Goal: Information Seeking & Learning: Learn about a topic

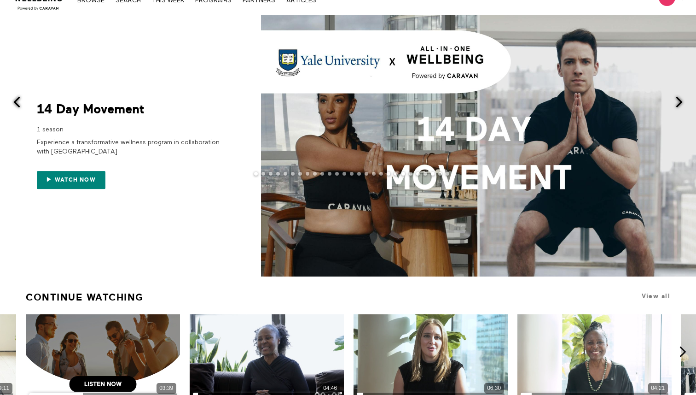
scroll to position [29, 0]
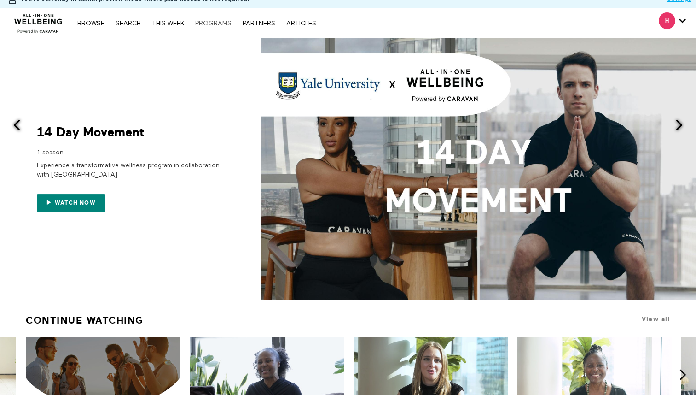
click at [215, 20] on link "PROGRAMS" at bounding box center [214, 23] width 46 height 6
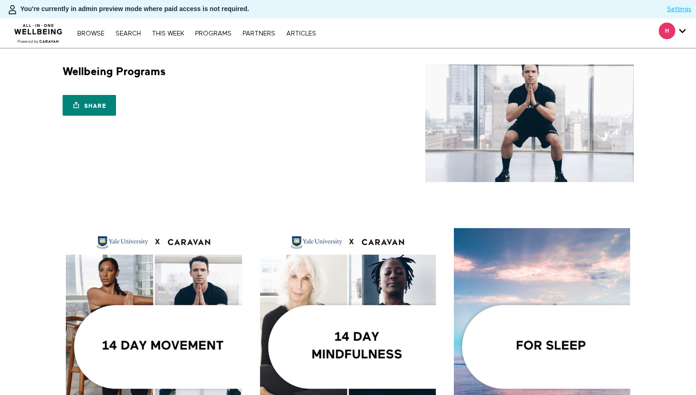
click at [239, 78] on div "Wellbeing Programs Share Share with your friends https://app.allinonewellbeing.…" at bounding box center [201, 92] width 288 height 56
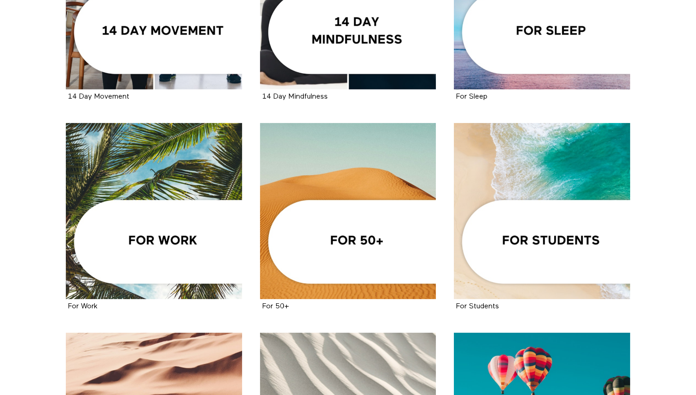
scroll to position [347, 0]
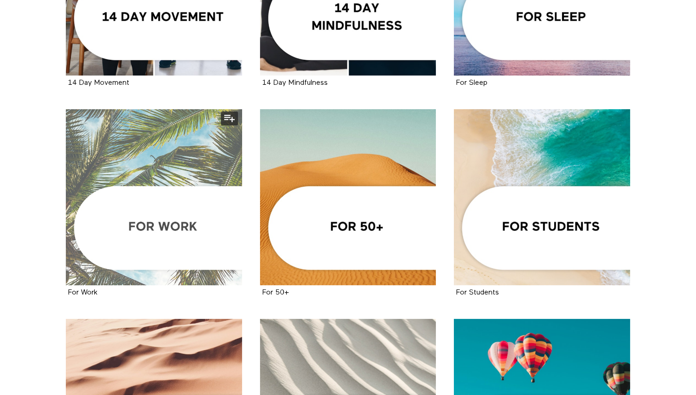
click at [182, 132] on div at bounding box center [154, 197] width 176 height 176
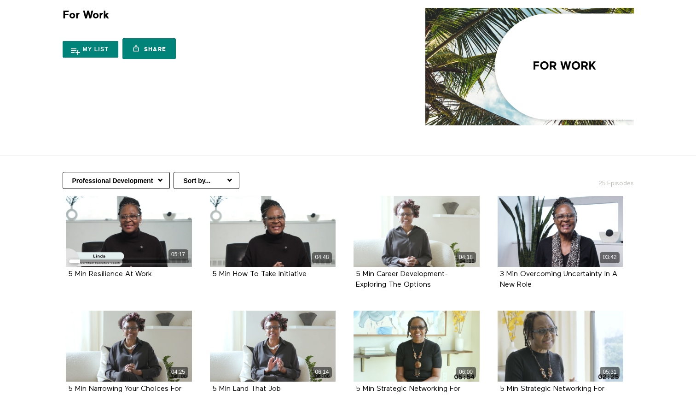
scroll to position [92, 0]
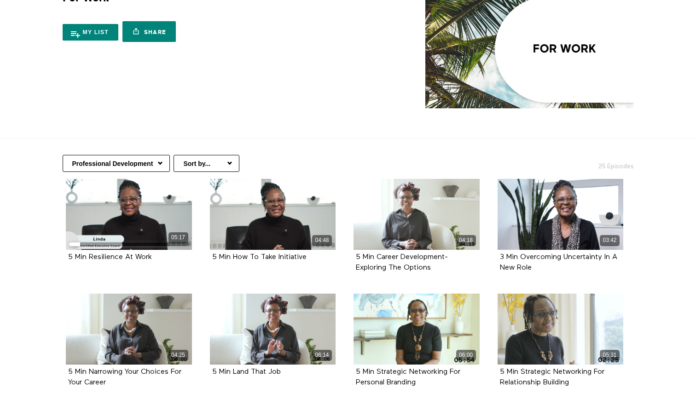
click at [152, 155] on select "Professional Development Communication At Work Mindful Moments At Work Nutritio…" at bounding box center [116, 163] width 107 height 17
select select "https://app.allinonewellbeing.com/for-work/season:3"
click at [63, 155] on select "Professional Development Communication At Work Mindful Moments At Work Nutritio…" at bounding box center [116, 163] width 107 height 17
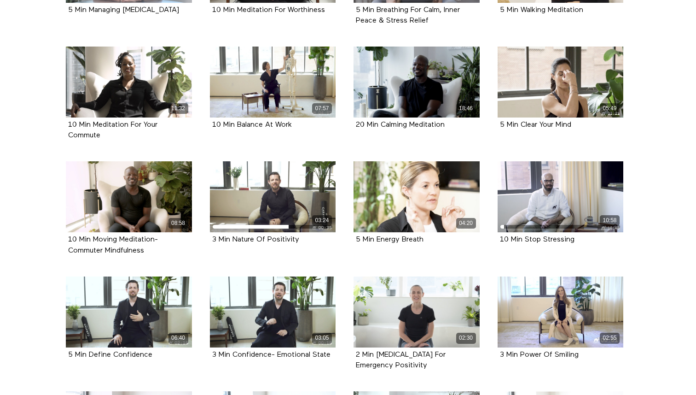
scroll to position [453, 0]
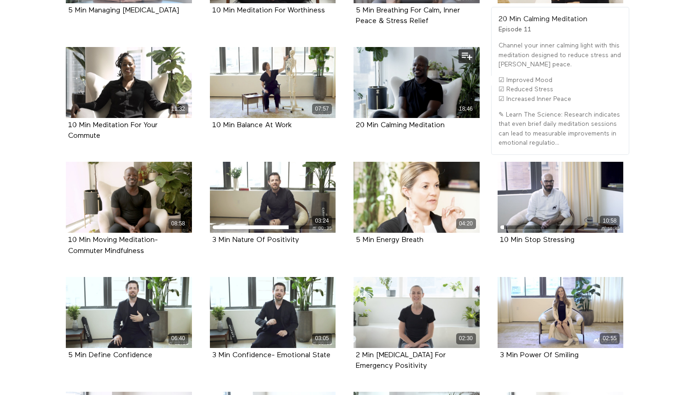
drag, startPoint x: 458, startPoint y: 103, endPoint x: 353, endPoint y: 103, distance: 105.0
click at [354, 118] on div "20 Min Calming Meditation Episode 11" at bounding box center [417, 125] width 126 height 15
copy strong "20 Min Calming Meditation"
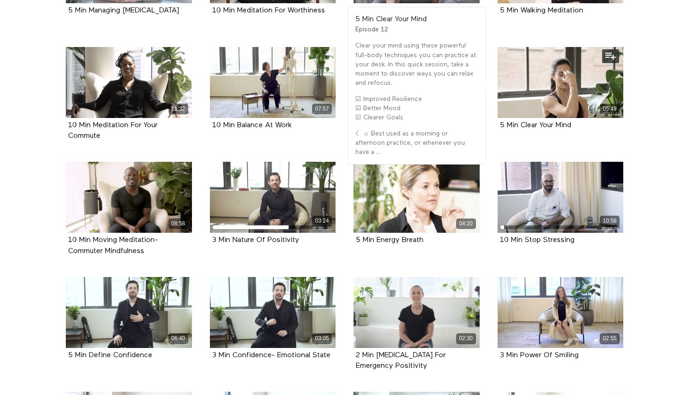
drag, startPoint x: 577, startPoint y: 107, endPoint x: 496, endPoint y: 105, distance: 81.1
click at [496, 105] on div "05:49 5 Min Clear Your Mind Episode 12" at bounding box center [560, 95] width 137 height 97
copy strong "5 Min Clear Your Mind"
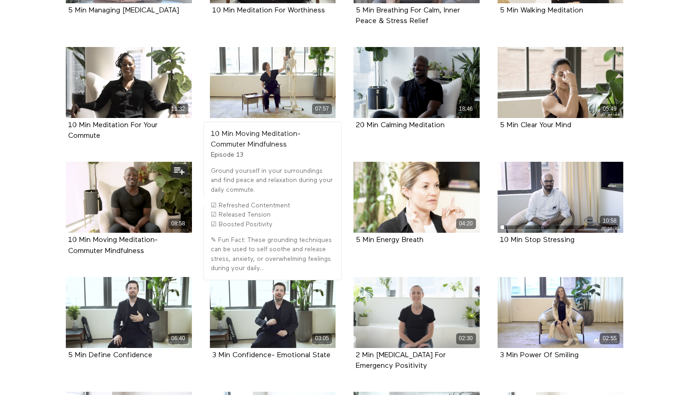
drag, startPoint x: 159, startPoint y: 229, endPoint x: 63, endPoint y: 223, distance: 96.9
click at [63, 223] on div "08:58 10 Min Moving Meditation- Commuter Mindfulness Episode 13" at bounding box center [128, 216] width 137 height 108
copy strong "10 Min Moving Meditation- Commuter Mindfulness"
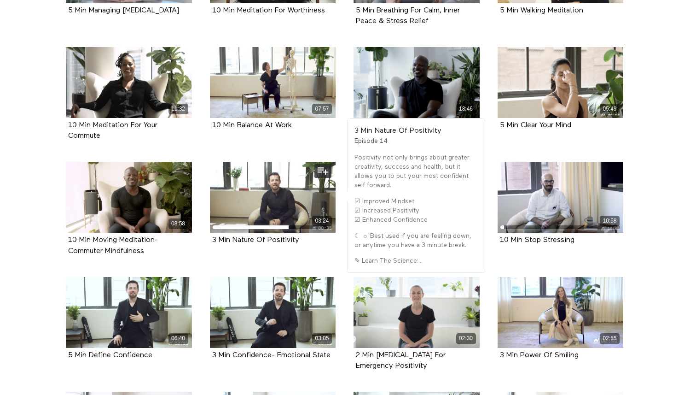
drag, startPoint x: 311, startPoint y: 219, endPoint x: 210, endPoint y: 221, distance: 101.3
click at [210, 233] on div "3 Min Nature Of Positivity Episode 14" at bounding box center [273, 240] width 126 height 15
copy strong "3 Min Nature Of Positivity"
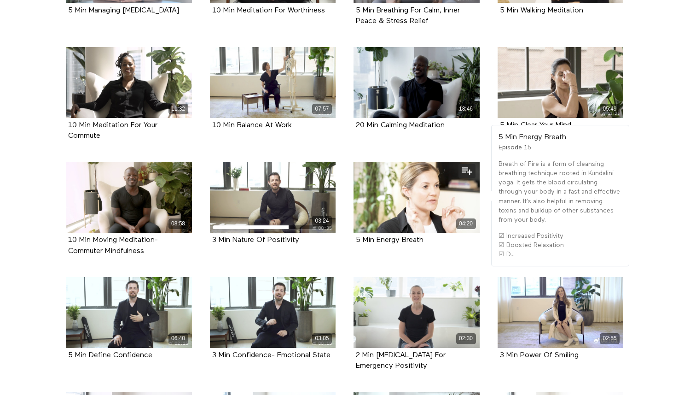
drag, startPoint x: 429, startPoint y: 218, endPoint x: 355, endPoint y: 219, distance: 74.1
click at [355, 233] on div "5 Min Energy Breath Episode 15" at bounding box center [417, 240] width 126 height 15
copy strong "5 Min Energy Breath"
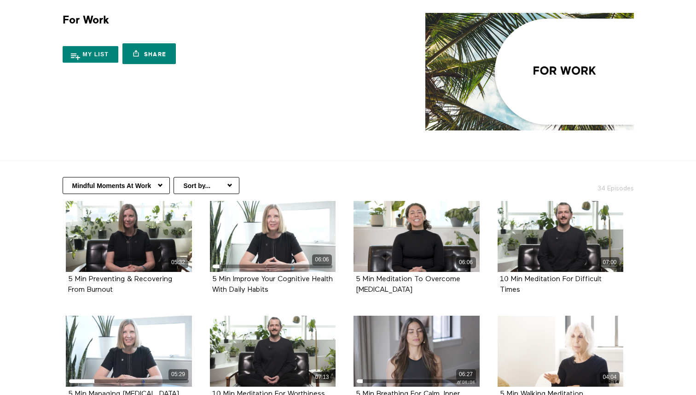
scroll to position [0, 0]
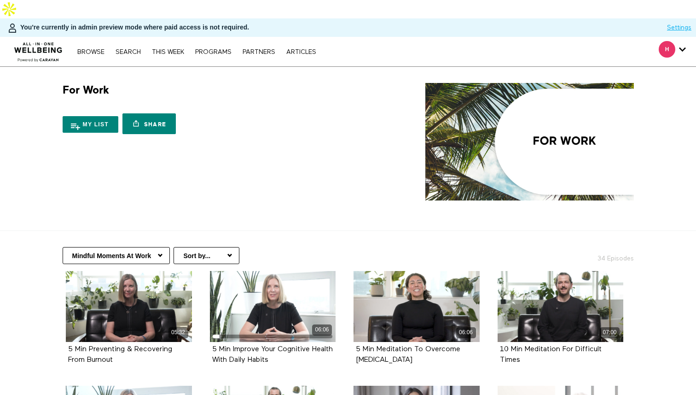
click at [680, 42] on icon "Secondary" at bounding box center [682, 49] width 7 height 14
click at [667, 41] on span "Secondary" at bounding box center [667, 49] width 17 height 17
click at [668, 41] on span "Secondary" at bounding box center [667, 49] width 17 height 17
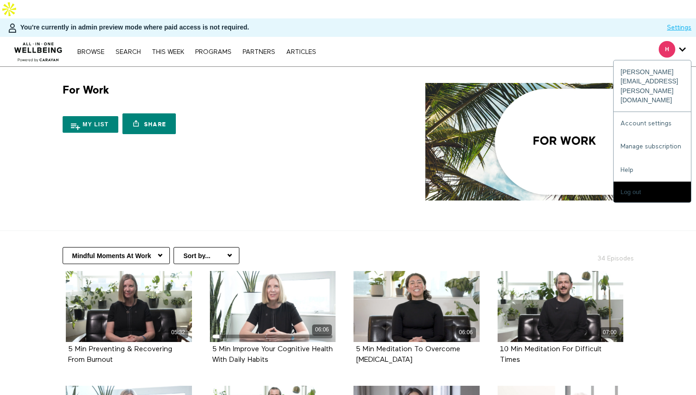
click at [682, 42] on icon "Secondary" at bounding box center [682, 49] width 7 height 14
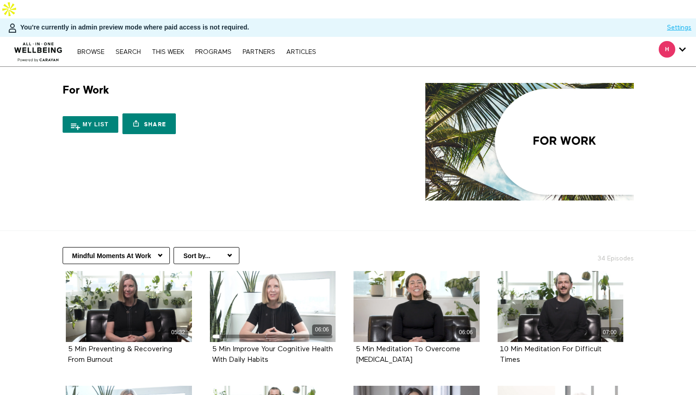
click at [679, 23] on link "Settings" at bounding box center [679, 27] width 24 height 9
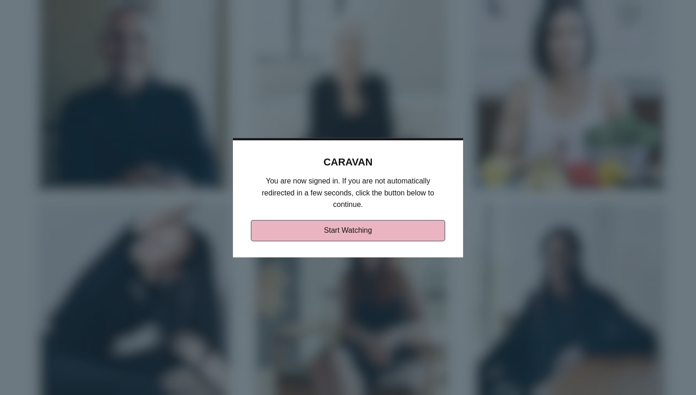
click at [412, 226] on link "Start Watching" at bounding box center [348, 230] width 195 height 21
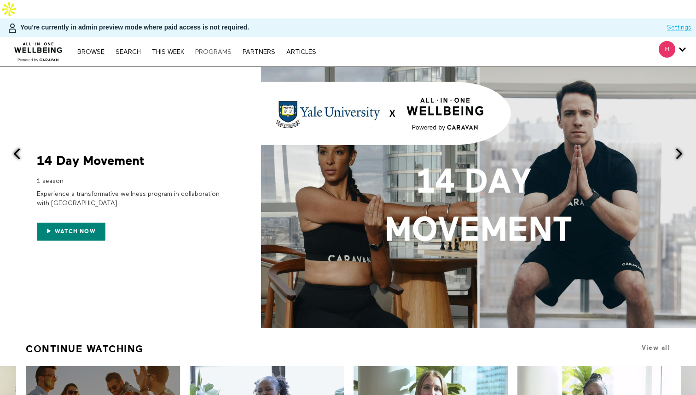
click at [218, 48] on div "Browse Search THIS WEEK PROGRAMS PARTNERS ARTICLES Account settings Manage Subs…" at bounding box center [197, 51] width 248 height 7
click at [219, 49] on link "PROGRAMS" at bounding box center [214, 52] width 46 height 6
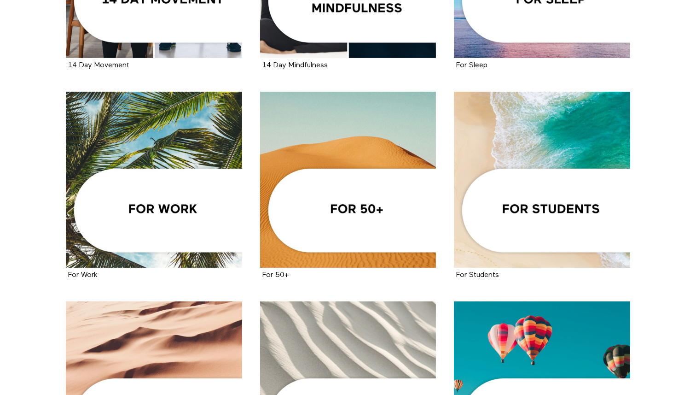
scroll to position [375, 0]
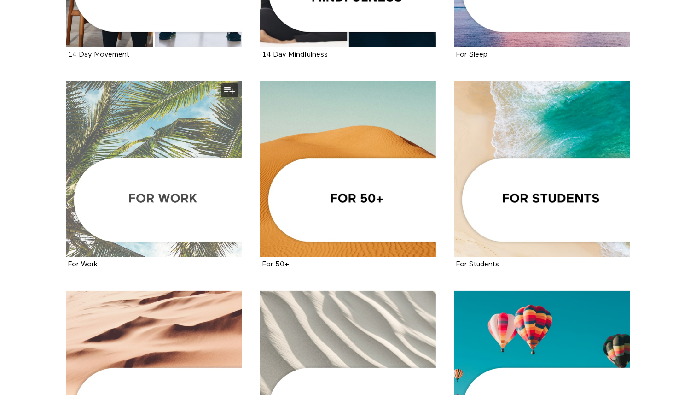
click at [208, 148] on div at bounding box center [154, 169] width 176 height 176
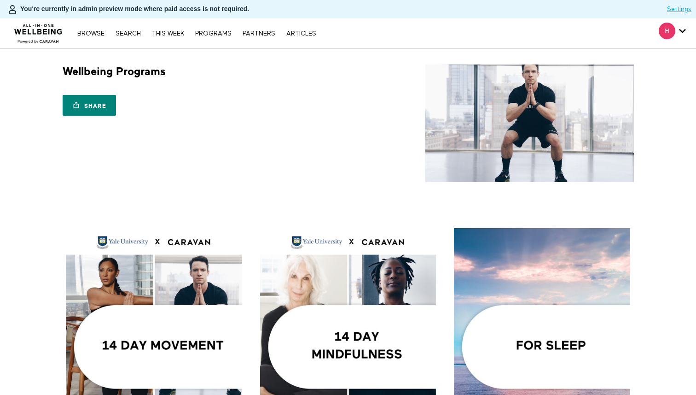
scroll to position [375, 0]
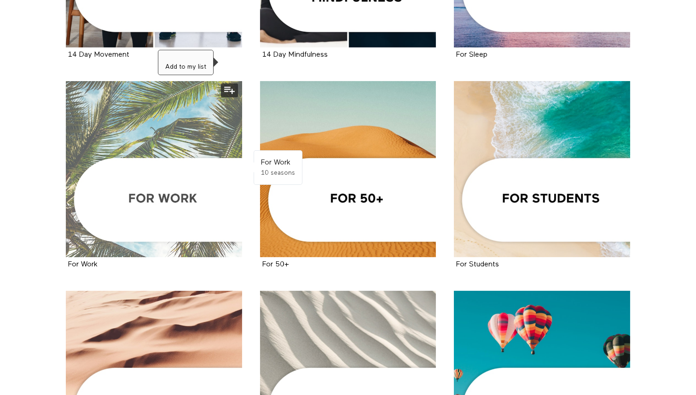
click at [230, 83] on button at bounding box center [229, 90] width 17 height 14
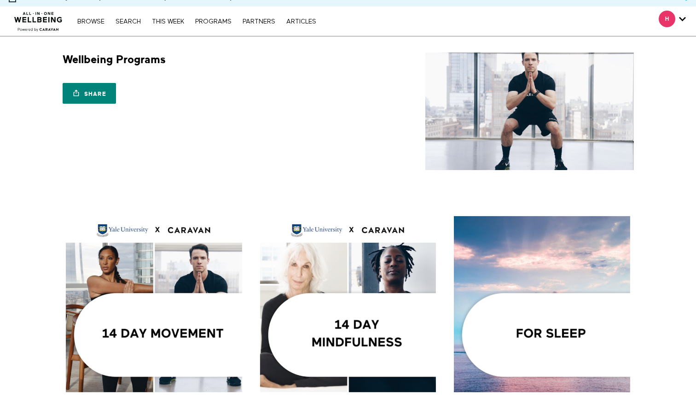
scroll to position [0, 0]
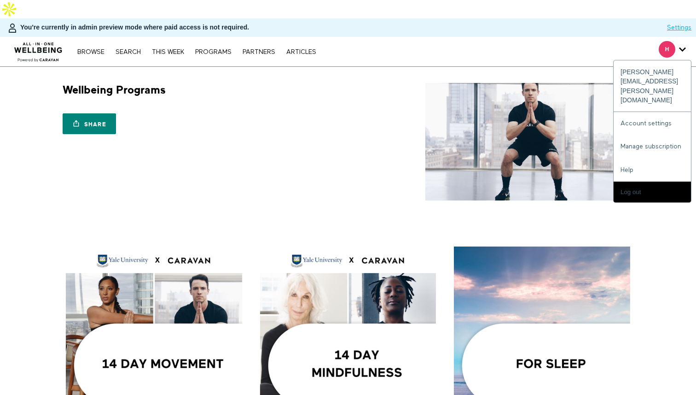
click at [675, 41] on div "H" at bounding box center [672, 49] width 27 height 17
click at [648, 112] on link "Account settings" at bounding box center [652, 123] width 77 height 23
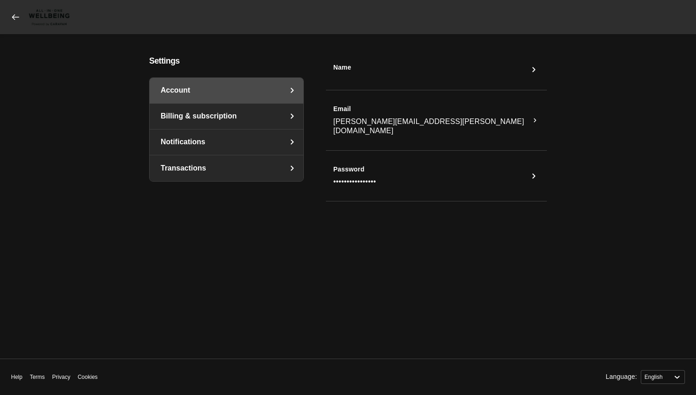
select select "en"
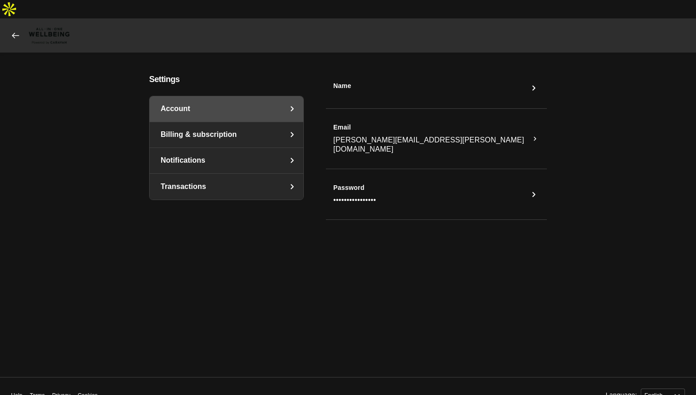
click at [270, 122] on link "Billing & subscription" at bounding box center [227, 134] width 154 height 25
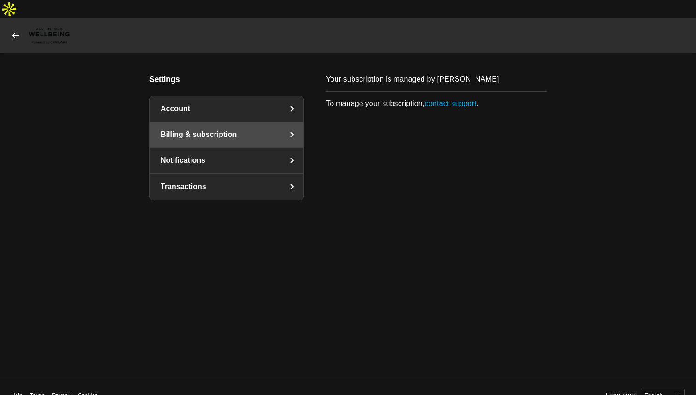
click at [254, 151] on link "Notifications" at bounding box center [227, 160] width 154 height 25
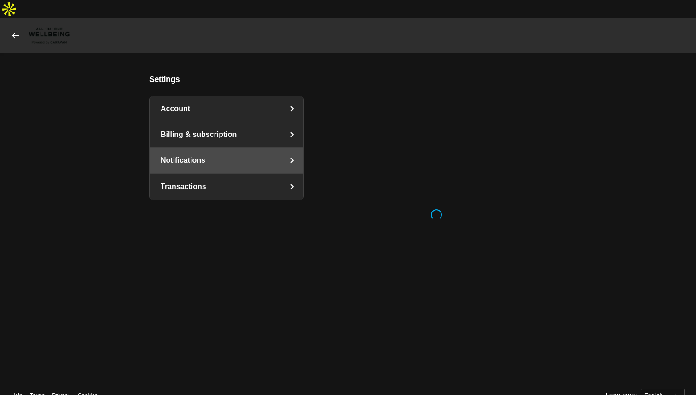
select select "en"
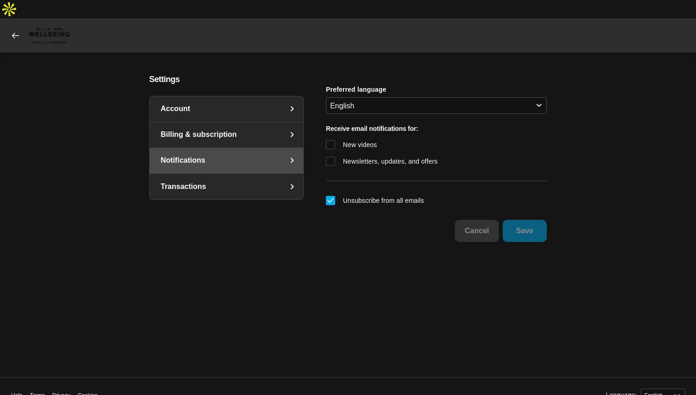
click at [250, 174] on link "Transactions" at bounding box center [227, 187] width 154 height 26
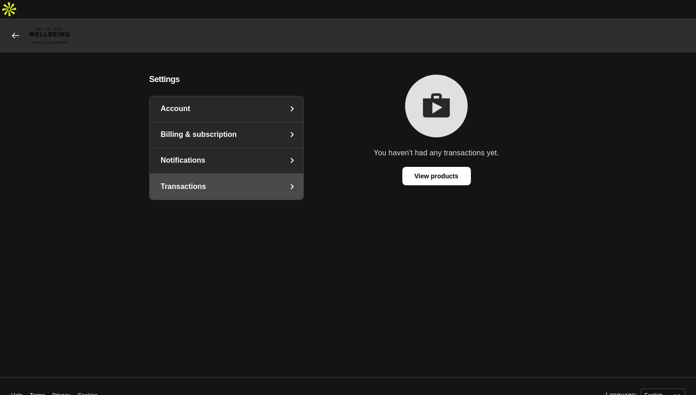
click at [14, 31] on icon at bounding box center [15, 35] width 9 height 9
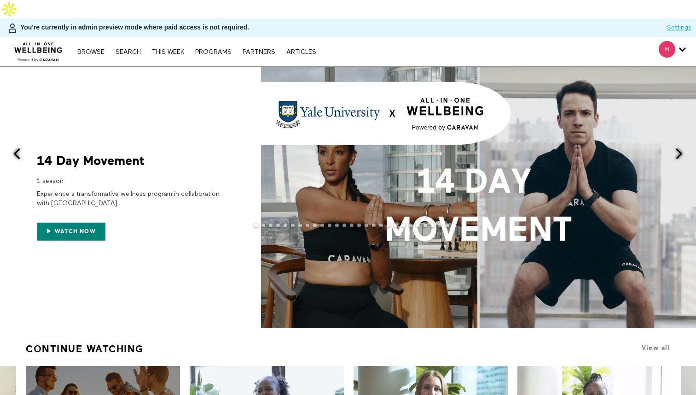
scroll to position [2, 0]
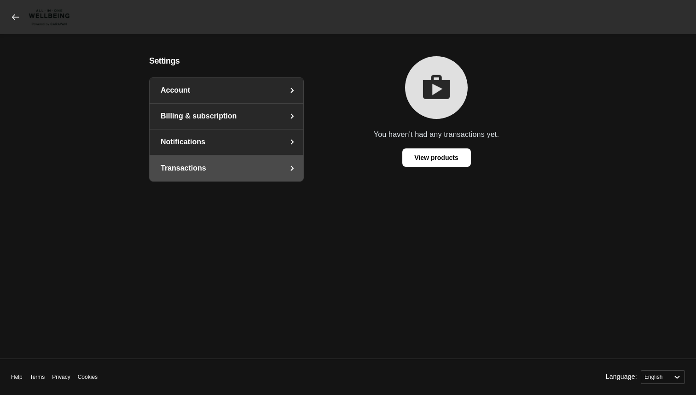
select select "en"
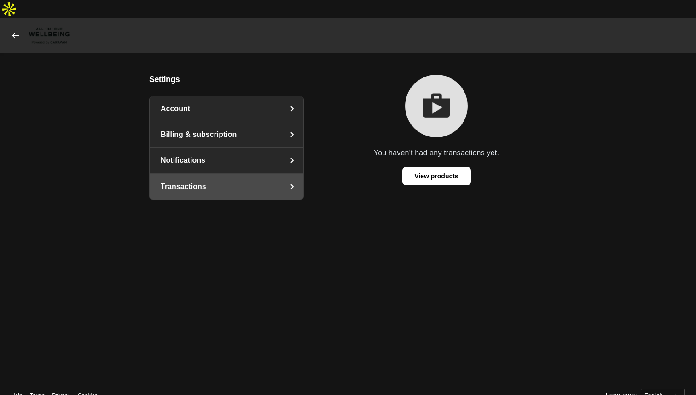
click at [19, 31] on icon at bounding box center [15, 35] width 9 height 9
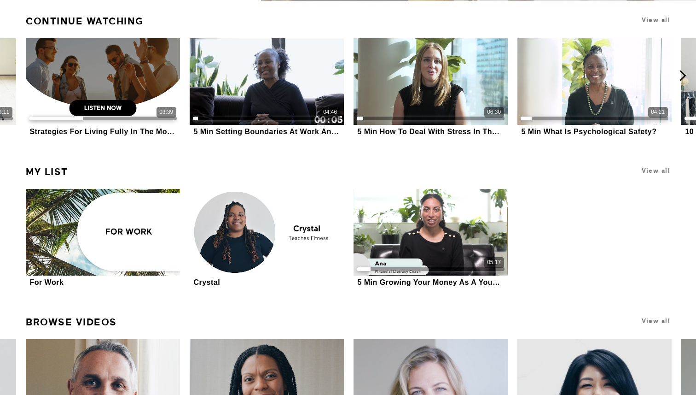
scroll to position [333, 0]
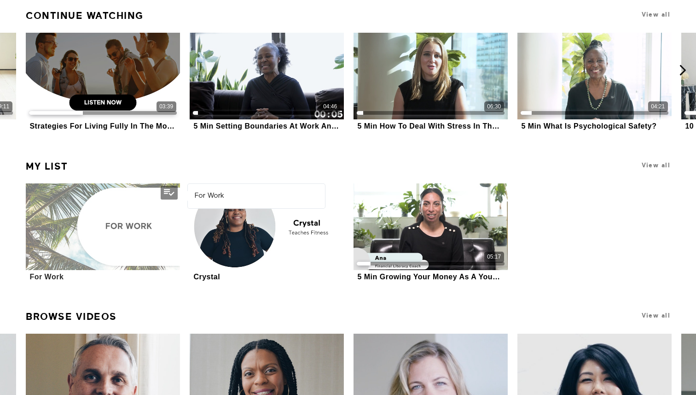
click at [75, 183] on div at bounding box center [103, 226] width 154 height 87
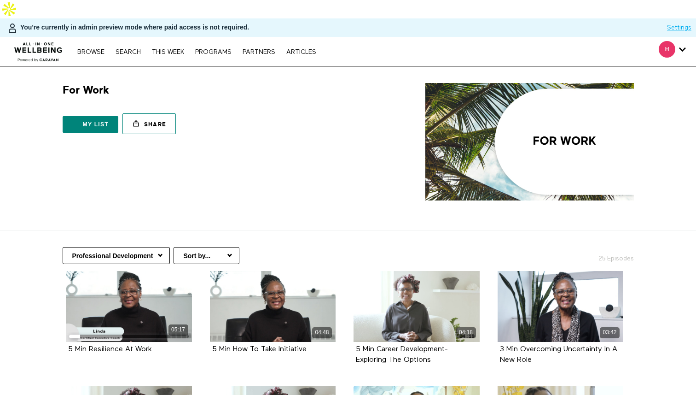
click at [158, 113] on link "Share" at bounding box center [148, 123] width 53 height 21
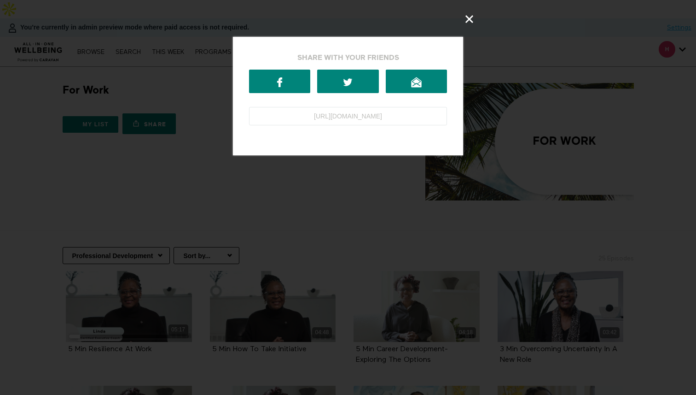
click at [469, 16] on icon at bounding box center [469, 19] width 11 height 11
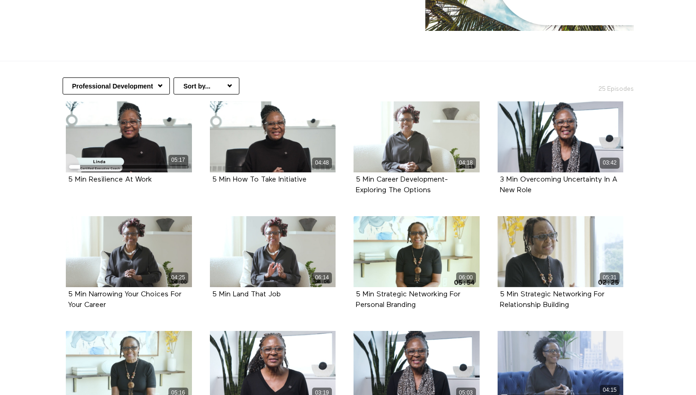
scroll to position [167, 0]
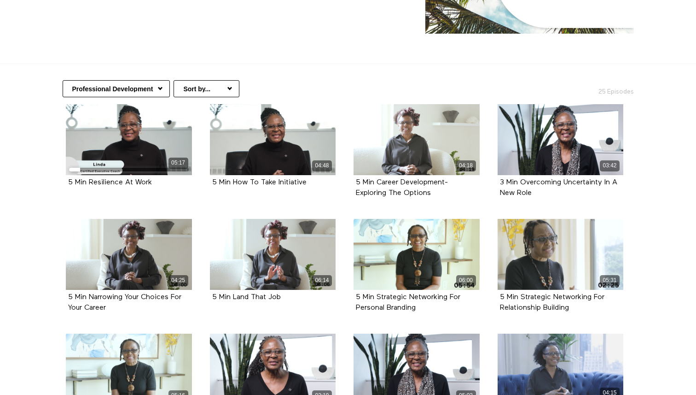
click at [156, 80] on select "Professional Development Communication At Work Mindful Moments At Work Nutritio…" at bounding box center [116, 88] width 107 height 17
select select "https://app.allinonewellbeing.com/for-work/season:3"
click at [63, 80] on select "Professional Development Communication At Work Mindful Moments At Work Nutritio…" at bounding box center [116, 88] width 107 height 17
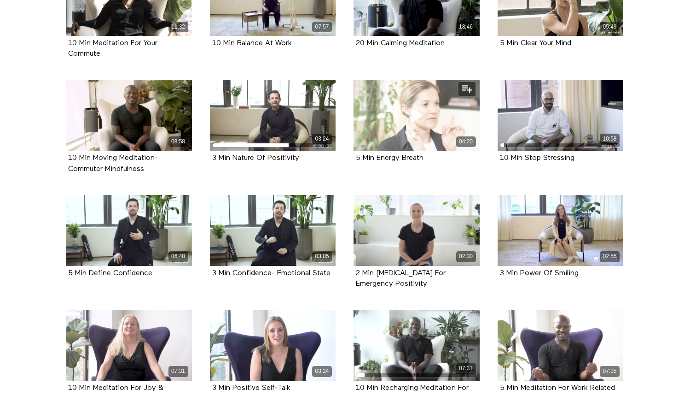
scroll to position [545, 0]
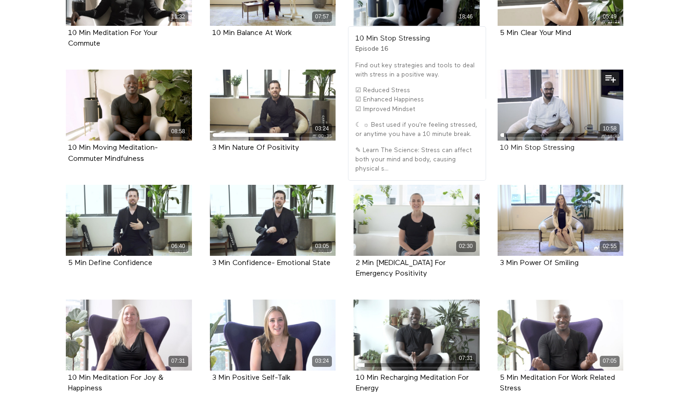
drag, startPoint x: 588, startPoint y: 130, endPoint x: 500, endPoint y: 127, distance: 88.5
click at [500, 143] on div "10 Min Stop Stressing" at bounding box center [561, 148] width 122 height 11
copy strong "10 Min Stop Stressing"
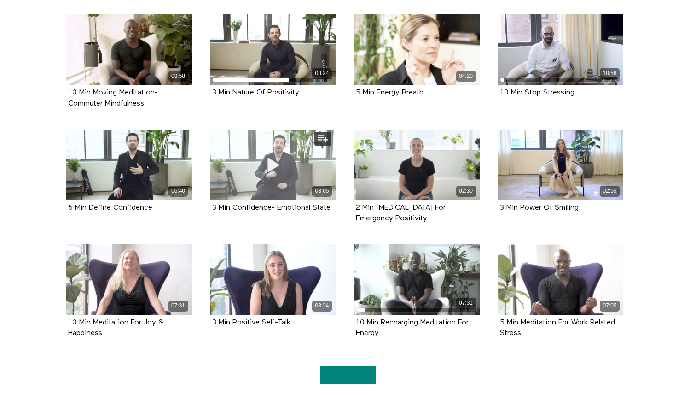
scroll to position [608, 0]
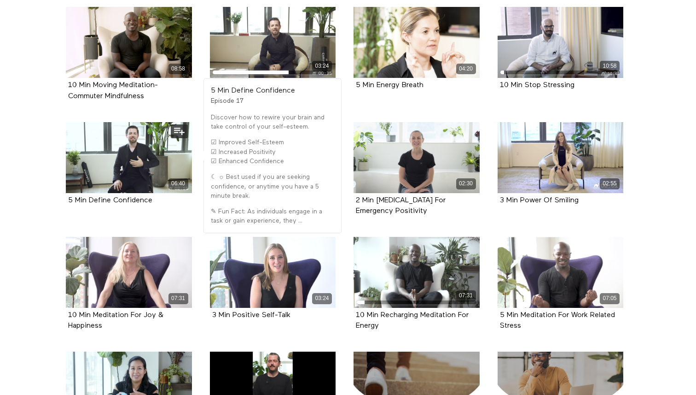
drag, startPoint x: 156, startPoint y: 183, endPoint x: 64, endPoint y: 180, distance: 92.1
click at [64, 180] on div "06:40 5 Min Define Confidence Episode 17" at bounding box center [128, 170] width 137 height 97
copy strong "5 Min Define Confidence"
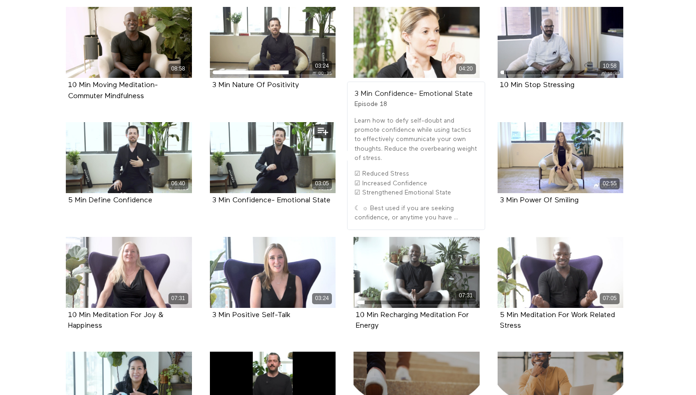
drag, startPoint x: 338, startPoint y: 180, endPoint x: 208, endPoint y: 179, distance: 129.4
click at [208, 179] on div "03:05 3 Min Confidence- Emotional State Episode 18" at bounding box center [272, 170] width 137 height 97
copy strong "3 Min Confidence- Emotional State"
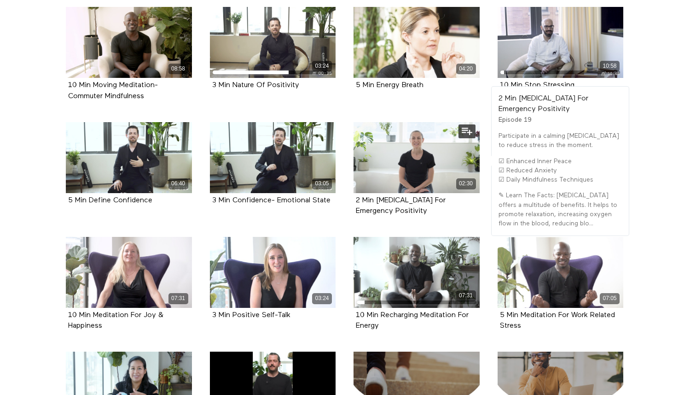
drag, startPoint x: 437, startPoint y: 190, endPoint x: 349, endPoint y: 185, distance: 87.1
click at [349, 185] on div "02:30 2 Min [MEDICAL_DATA] For Emergency Positivity Episode 19" at bounding box center [416, 176] width 137 height 108
copy strong "2 Min [MEDICAL_DATA] For Emergency Positivity"
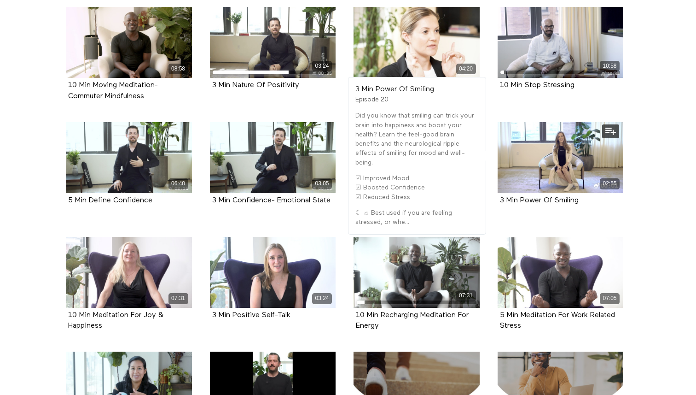
drag, startPoint x: 589, startPoint y: 183, endPoint x: 498, endPoint y: 180, distance: 90.8
click at [498, 193] on div "3 Min Power Of Smiling Episode 20" at bounding box center [561, 200] width 126 height 15
copy strong "3 Min Power Of Smiling"
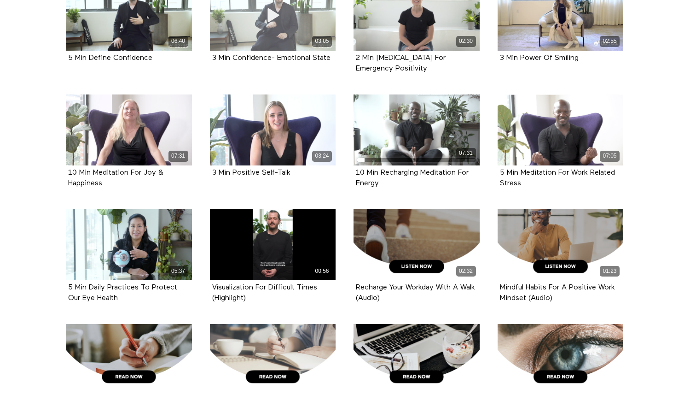
scroll to position [756, 0]
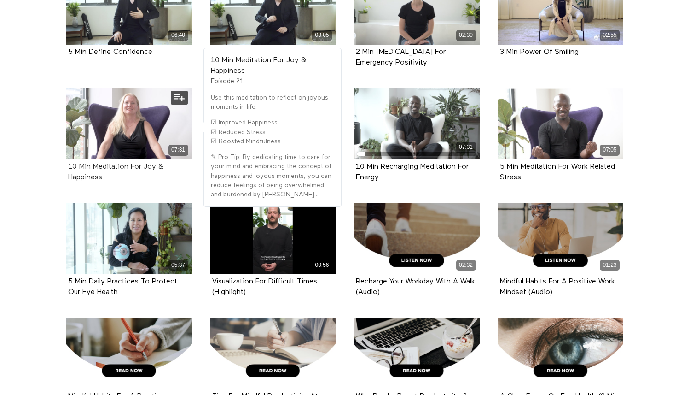
drag, startPoint x: 112, startPoint y: 161, endPoint x: 68, endPoint y: 149, distance: 45.8
click at [68, 162] on div "10 Min Meditation For Joy & Happiness" at bounding box center [129, 172] width 122 height 21
copy strong "10 Min Meditation For Joy & Happiness"
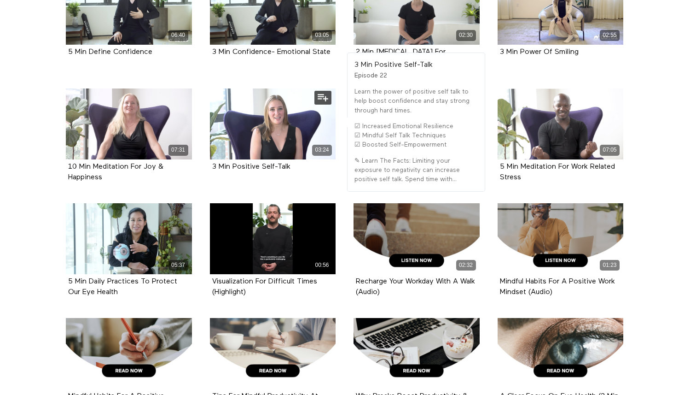
drag, startPoint x: 304, startPoint y: 150, endPoint x: 209, endPoint y: 147, distance: 95.3
click at [209, 147] on div "03:24 3 Min Positive Self-Talk Episode 22" at bounding box center [272, 136] width 137 height 97
copy strong "3 Min Positive Self-Talk"
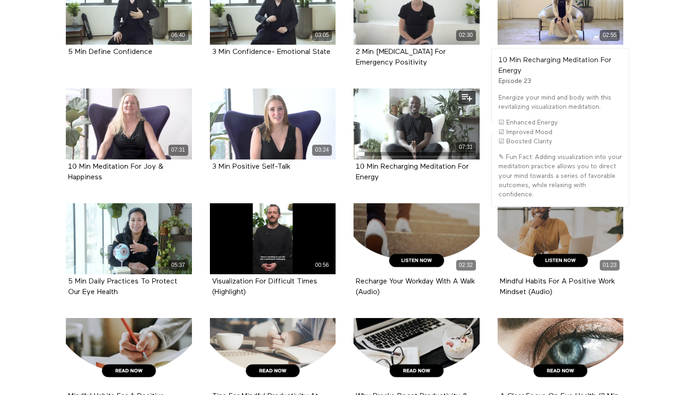
drag, startPoint x: 389, startPoint y: 157, endPoint x: 354, endPoint y: 146, distance: 37.0
click at [354, 159] on div "10 Min Recharging Meditation For Energy Episode 23" at bounding box center [417, 172] width 126 height 26
copy strong "10 Min Recharging Meditation For Energy"
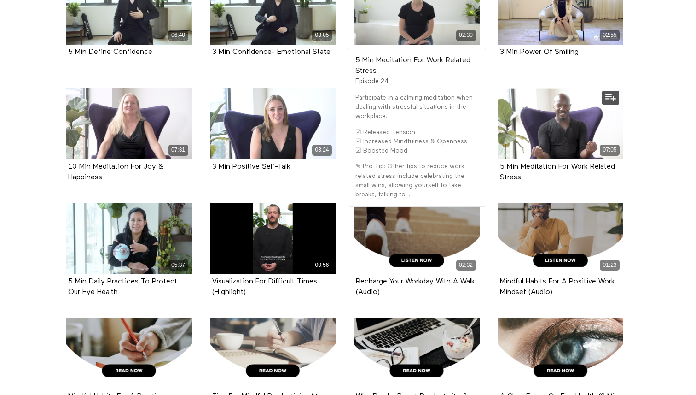
drag, startPoint x: 524, startPoint y: 160, endPoint x: 500, endPoint y: 143, distance: 29.5
click at [500, 162] on div "5 Min Meditation For Work Related Stress" at bounding box center [561, 172] width 122 height 21
copy strong "5 Min Meditation For Work Related Stress"
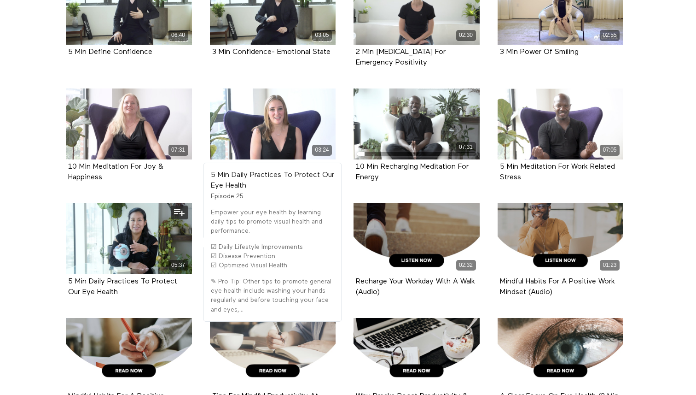
drag, startPoint x: 128, startPoint y: 277, endPoint x: 67, endPoint y: 260, distance: 63.6
click at [67, 274] on div "5 Min Daily Practices To Protect Our Eye Health Episode 25" at bounding box center [129, 287] width 126 height 26
copy strong "5 Min Daily Practices To Protect Our Eye Health"
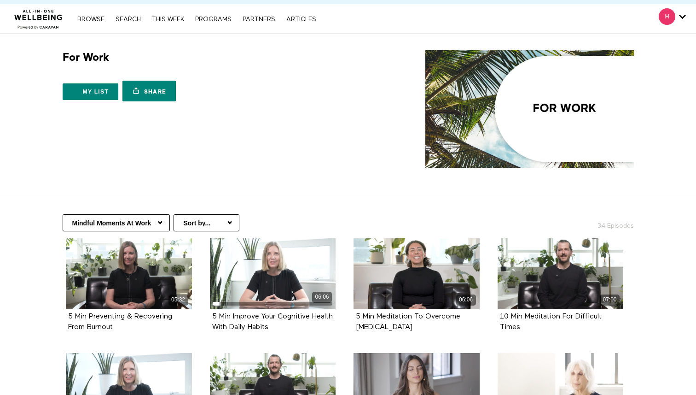
scroll to position [0, 0]
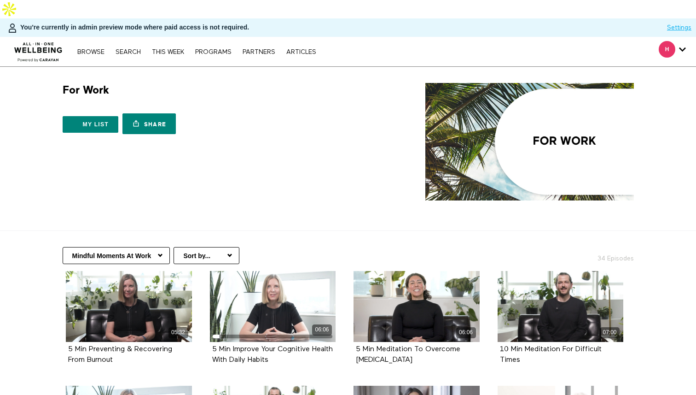
click at [154, 247] on select "Professional Development Communication At Work Mindful Moments At Work Nutritio…" at bounding box center [116, 255] width 107 height 17
select select "[URL][DOMAIN_NAME]"
click at [63, 247] on select "Professional Development Communication At Work Mindful Moments At Work Nutritio…" at bounding box center [116, 255] width 107 height 17
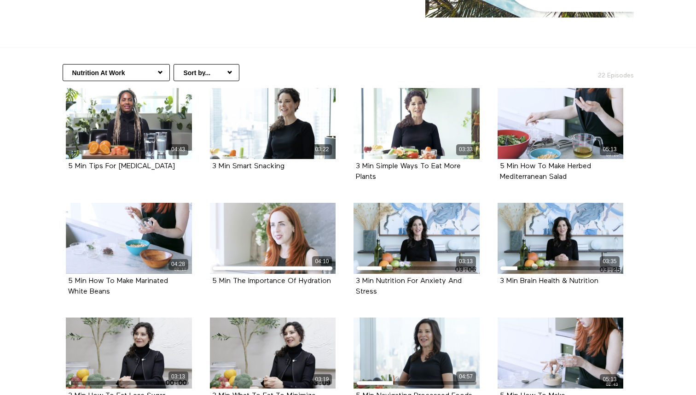
scroll to position [180, 0]
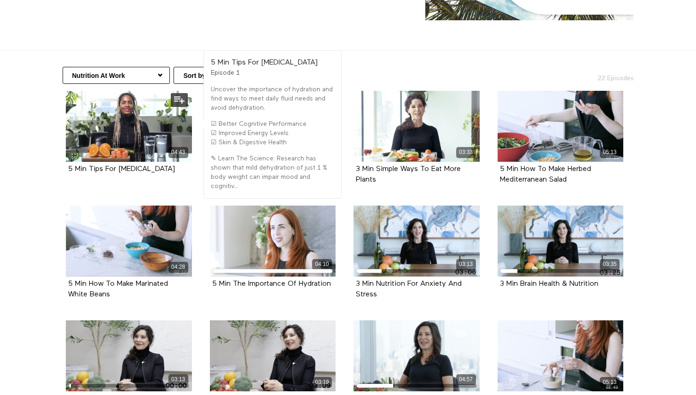
drag, startPoint x: 179, startPoint y: 150, endPoint x: 62, endPoint y: 149, distance: 117.4
click at [62, 149] on div "04:43 5 Min Tips For [MEDICAL_DATA] Episode 1" at bounding box center [128, 139] width 137 height 97
copy strong "5 Min Tips For [MEDICAL_DATA]"
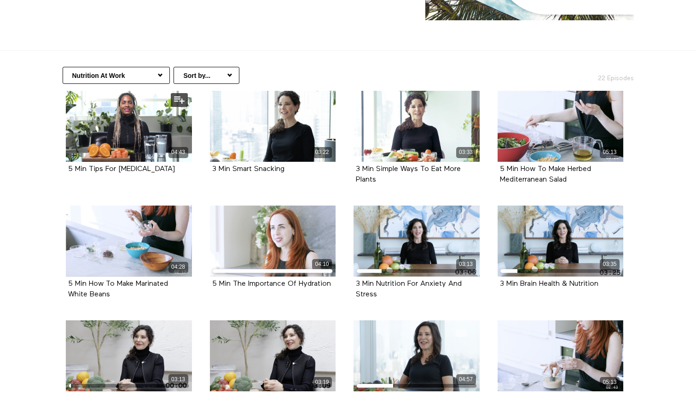
copy strong "5 Min Tips For [MEDICAL_DATA]"
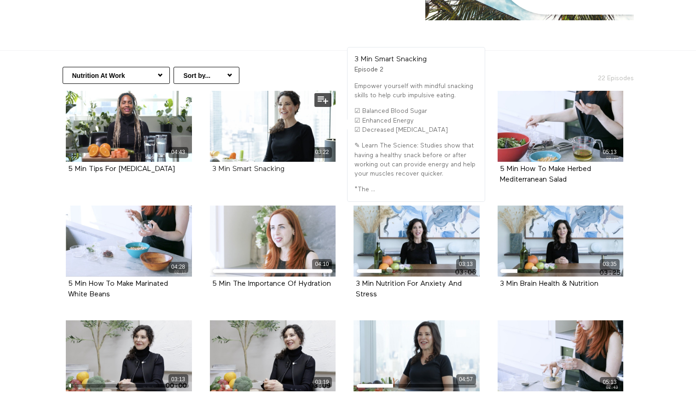
drag, startPoint x: 291, startPoint y: 150, endPoint x: 212, endPoint y: 151, distance: 79.7
click at [212, 164] on div "3 Min Smart Snacking" at bounding box center [273, 169] width 122 height 11
copy strong "3 Min Smart Snacking"
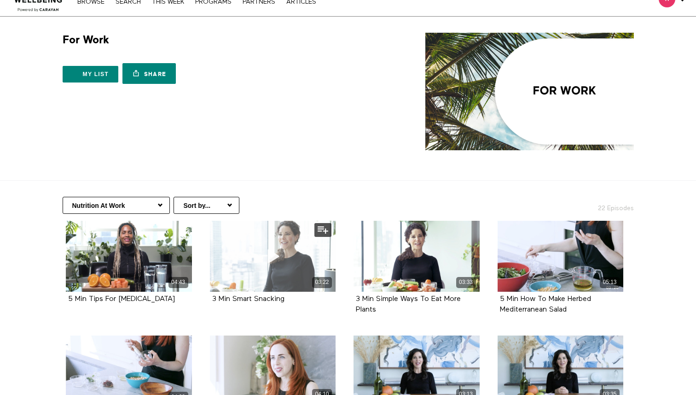
scroll to position [0, 0]
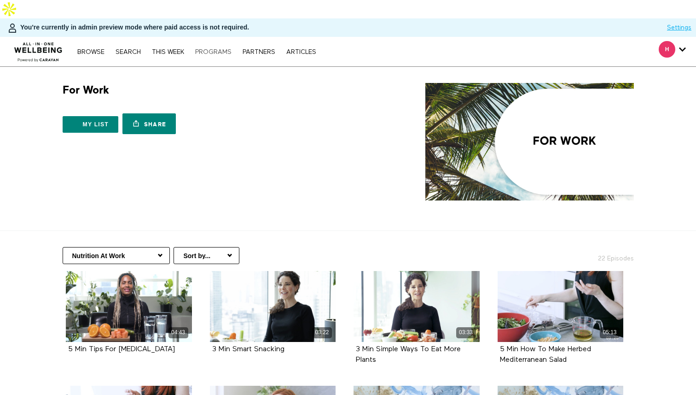
click at [219, 49] on link "PROGRAMS" at bounding box center [214, 52] width 46 height 6
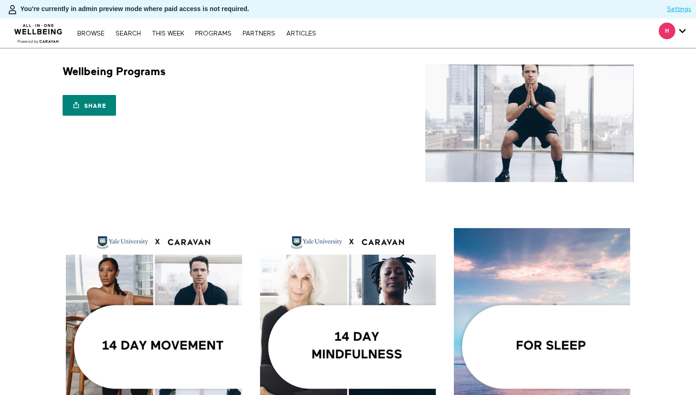
click at [279, 100] on div "Share Share with your friends [URL][DOMAIN_NAME]" at bounding box center [204, 99] width 282 height 41
